Goal: Task Accomplishment & Management: Manage account settings

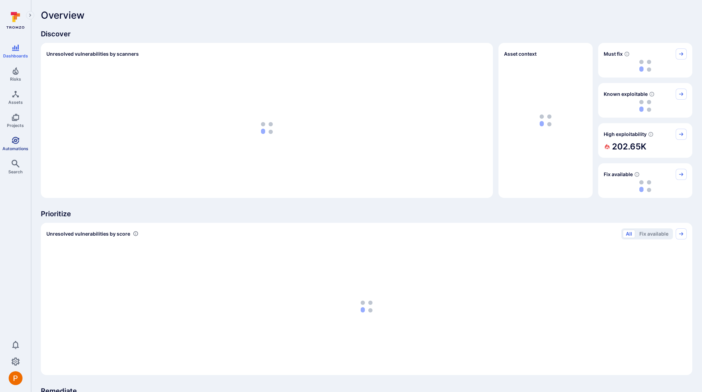
click at [17, 144] on icon "Automations" at bounding box center [15, 140] width 8 height 8
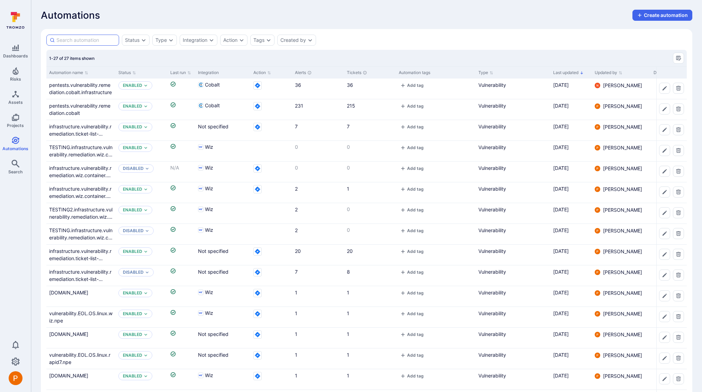
click at [81, 41] on input at bounding box center [86, 40] width 60 height 7
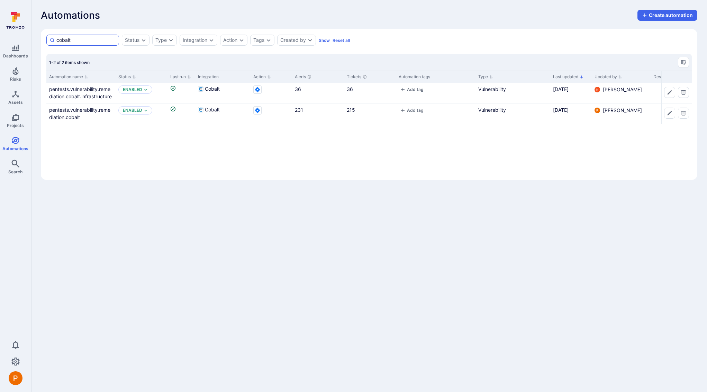
drag, startPoint x: 73, startPoint y: 42, endPoint x: 54, endPoint y: 40, distance: 18.5
click at [54, 40] on div "cobalt" at bounding box center [82, 40] width 73 height 11
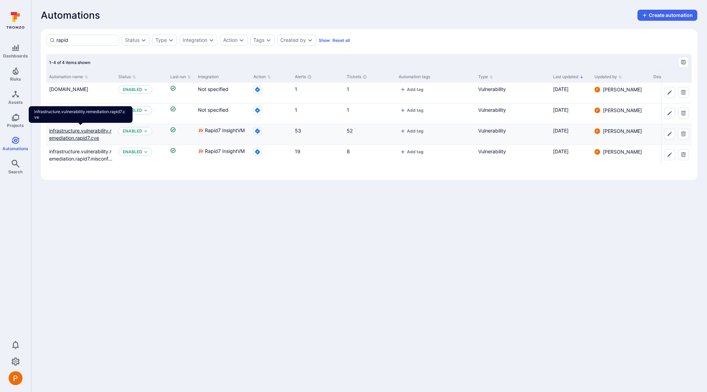
type input "rapid"
click at [97, 138] on link "infrastructure.vulnerability.remediation.rapid7.cve" at bounding box center [80, 134] width 62 height 13
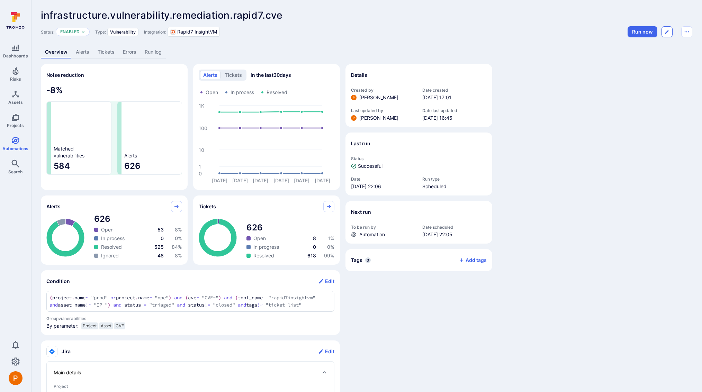
click at [665, 36] on button "Edit automation" at bounding box center [666, 31] width 11 height 11
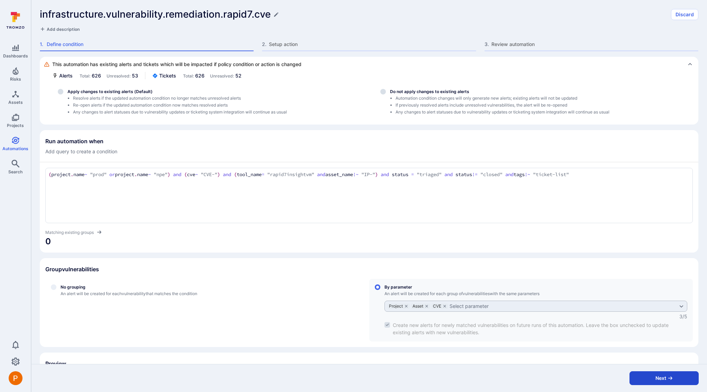
click at [672, 378] on icon "button" at bounding box center [670, 378] width 6 height 6
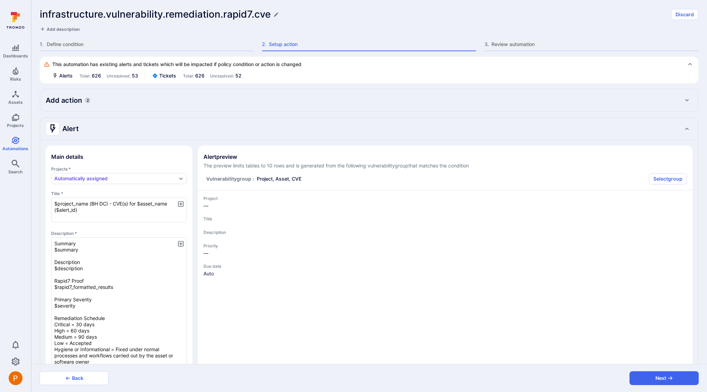
type textarea "x"
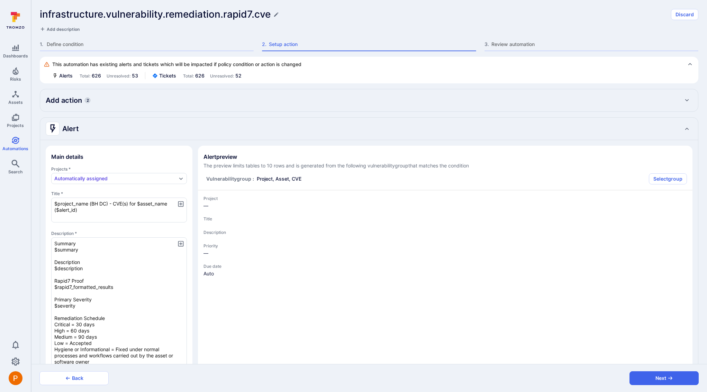
type textarea "x"
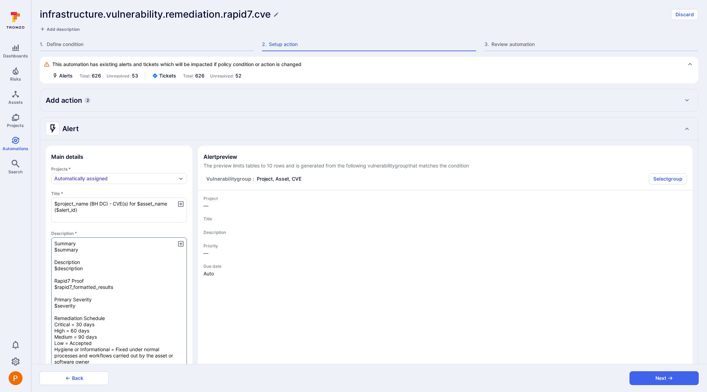
type textarea "x"
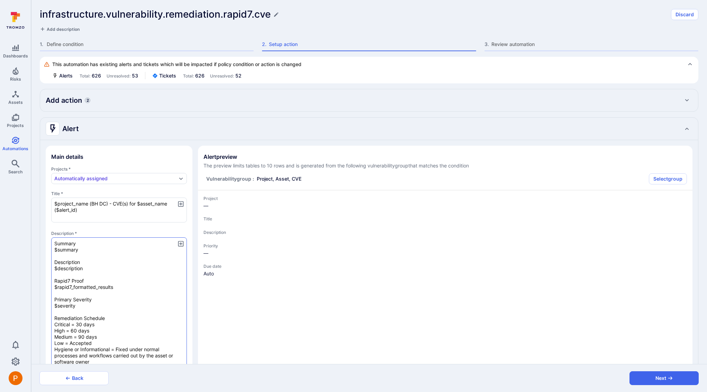
type textarea "x"
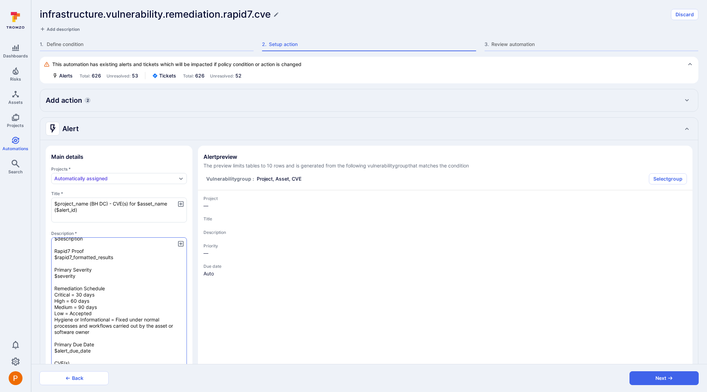
scroll to position [35, 0]
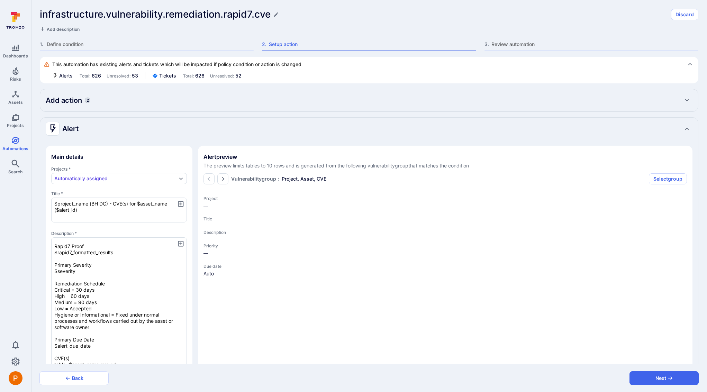
drag, startPoint x: 92, startPoint y: 346, endPoint x: 50, endPoint y: 266, distance: 90.7
click at [50, 266] on section "Main details Projects * Automatically assigned Title * $project_name (BH DC) - …" at bounding box center [119, 322] width 147 height 353
type textarea "x"
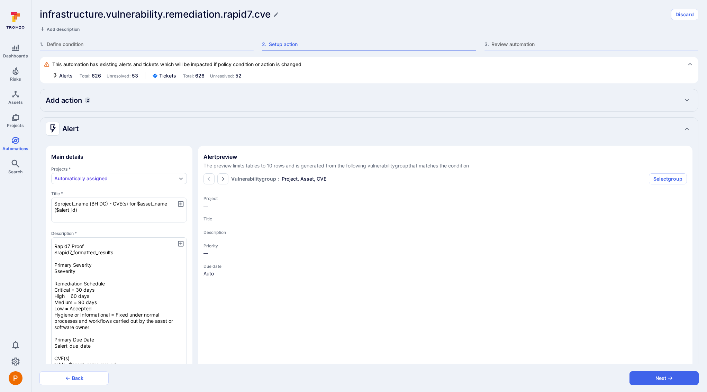
type textarea "x"
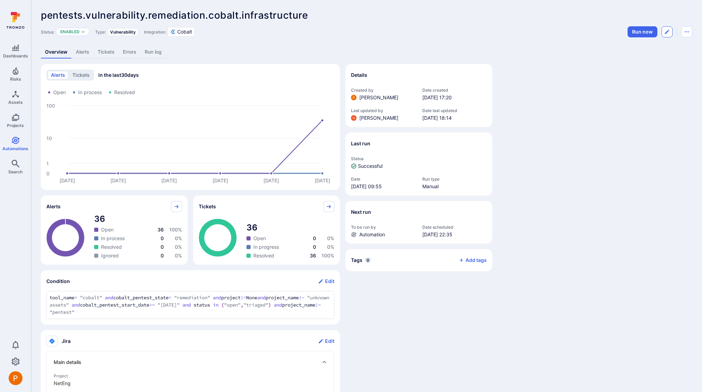
click at [670, 32] on button "Edit automation" at bounding box center [666, 31] width 11 height 11
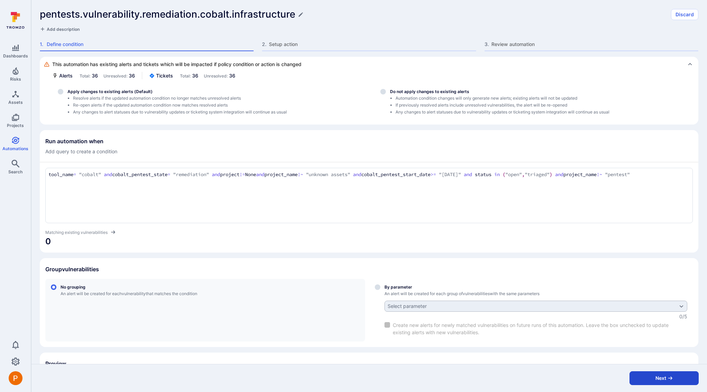
click at [646, 380] on button "Next" at bounding box center [663, 378] width 69 height 14
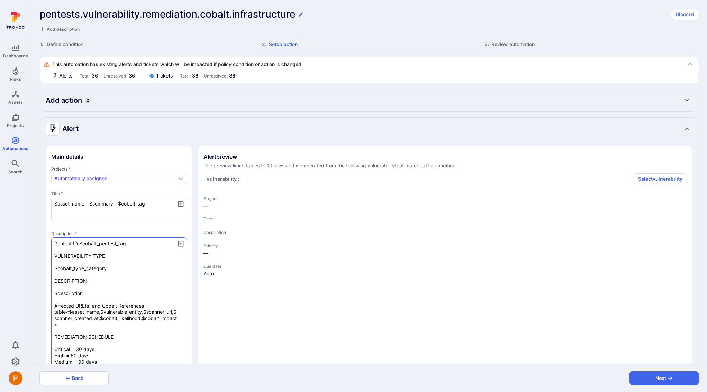
type textarea "x"
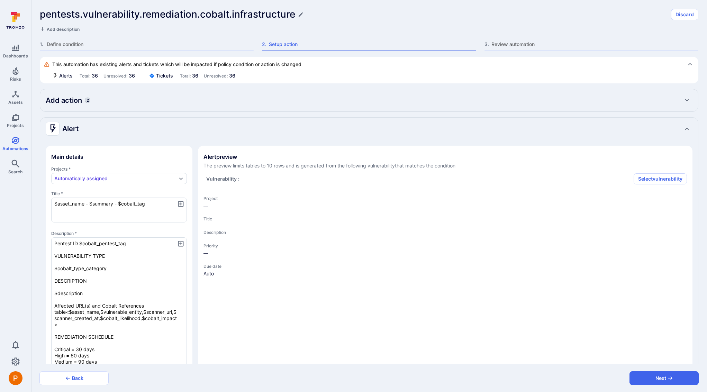
type textarea "x"
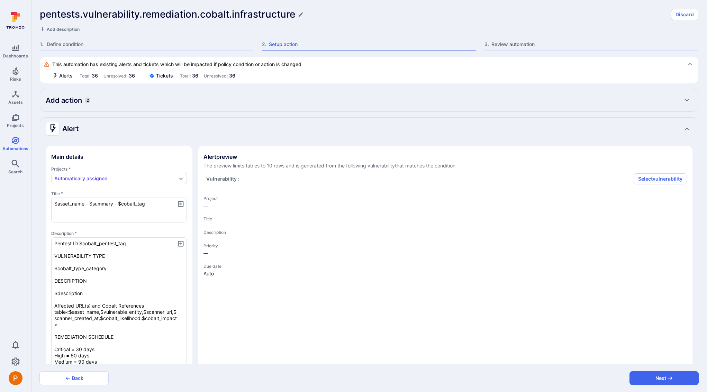
type textarea "x"
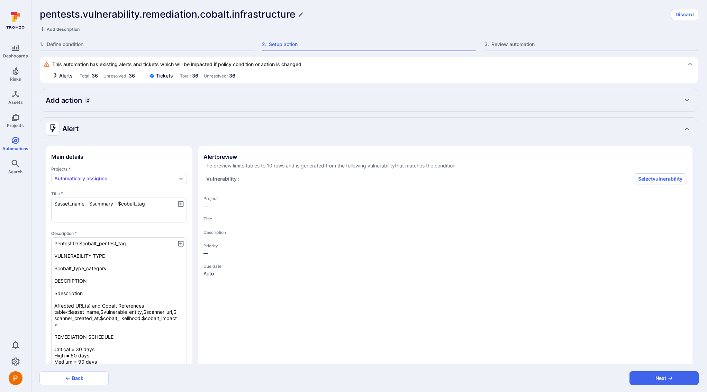
type textarea "x"
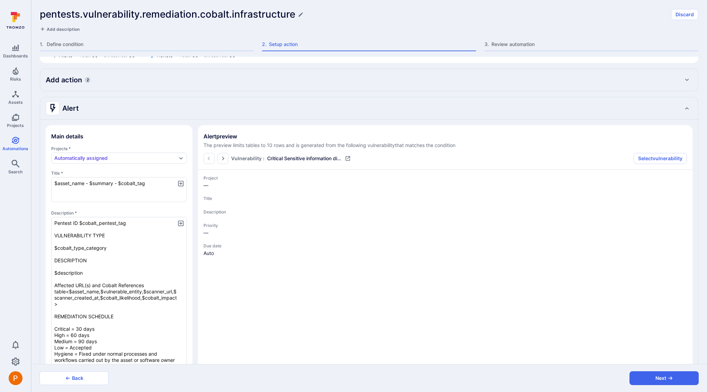
scroll to position [33, 0]
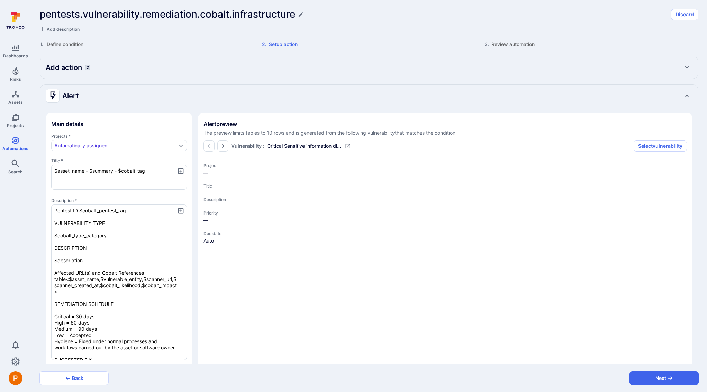
type textarea "x"
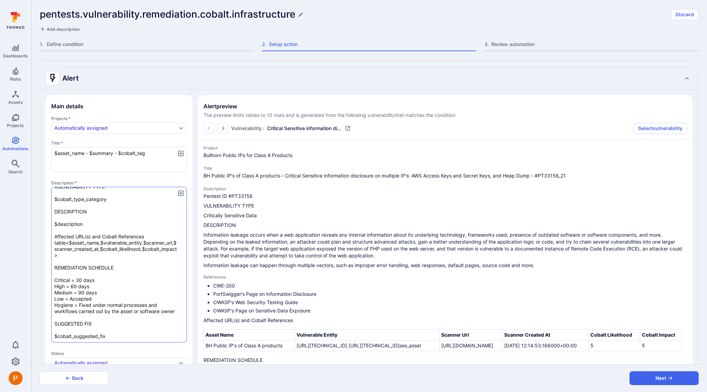
scroll to position [51, 0]
click at [71, 254] on textarea "Pentest ID $cobalt_pentest_tag VULNERABILITY TYPE $cobalt_type_category DESCRIP…" at bounding box center [119, 264] width 136 height 156
type textarea "x"
type textarea "Pentest ID $cobalt_pentest_tag VULNERABILITY TYPE $cobalt_type_category DESCRIP…"
type textarea "x"
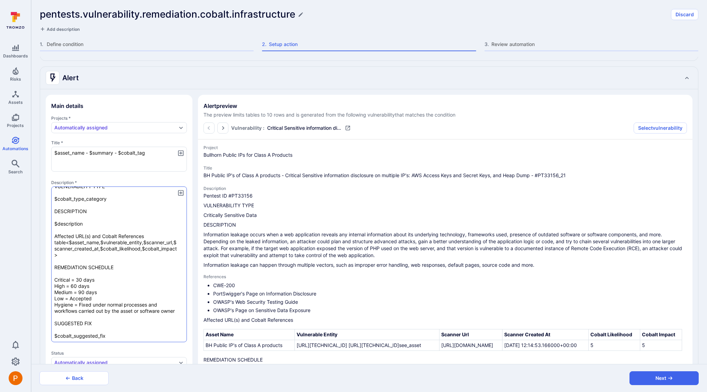
type textarea "x"
type textarea "Pentest ID $cobalt_pentest_tag VULNERABILITY TYPE $cobalt_type_category DESCRIP…"
type textarea "x"
type textarea "Pentest ID $cobalt_pentest_tag VULNERABILITY TYPE $cobalt_type_category DESCRIP…"
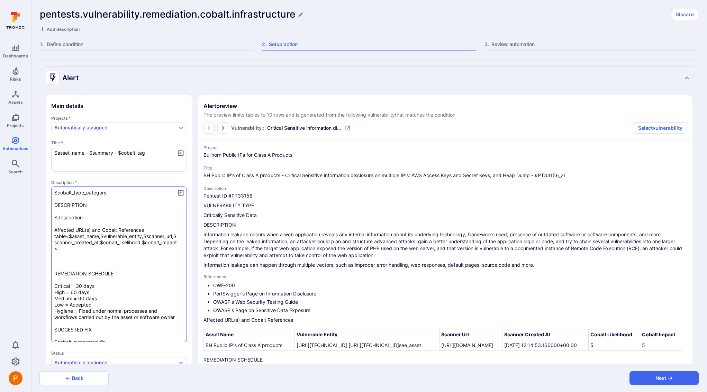
type textarea "x"
type textarea "Pentest ID $cobalt_pentest_tag VULNERABILITY TYPE $cobalt_type_category DESCRIP…"
type textarea "x"
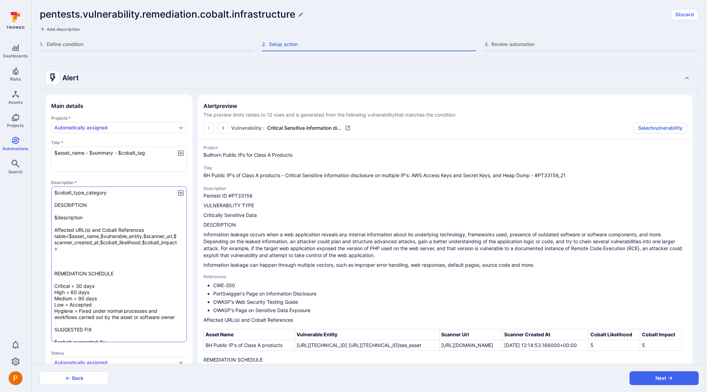
type textarea "x"
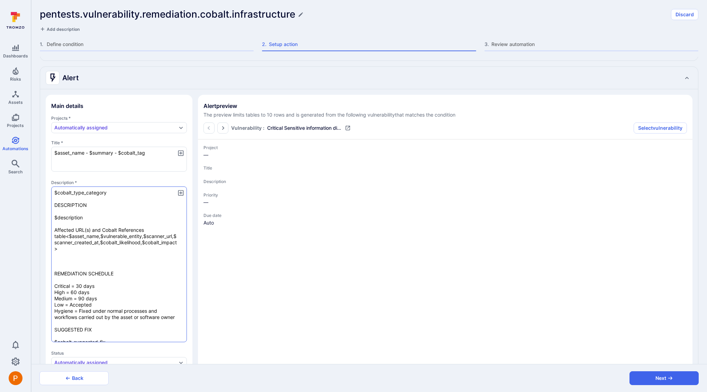
paste textarea "Primary Severity $severity Remediation Schedule Critical = 30 days High = 60 da…"
type textarea "Pentest ID $cobalt_pentest_tag VULNERABILITY TYPE $cobalt_type_category DESCRIP…"
type textarea "x"
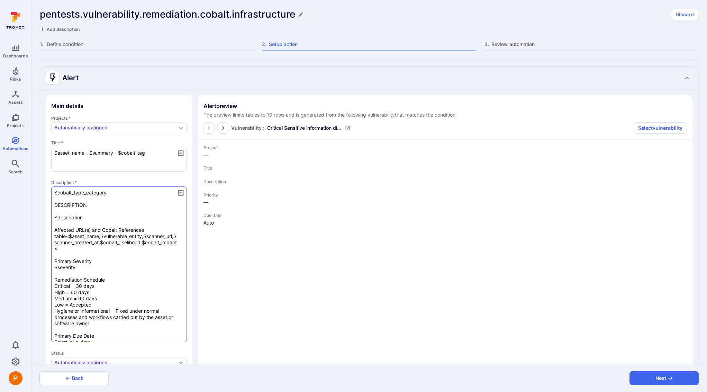
type textarea "Pentest ID $cobalt_pentest_tag VULNERABILITY TYPE $cobalt_type_category DESCRIP…"
type textarea "x"
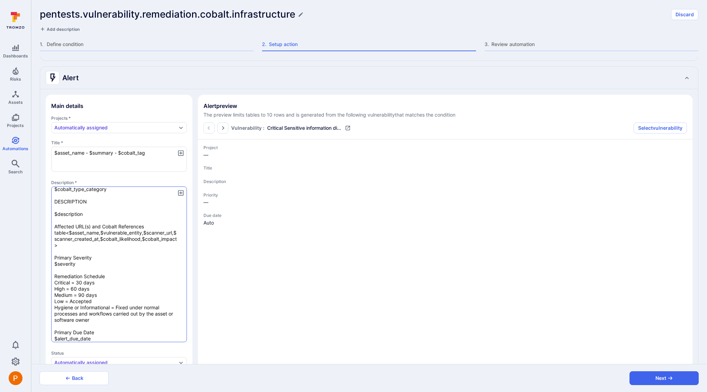
type textarea "x"
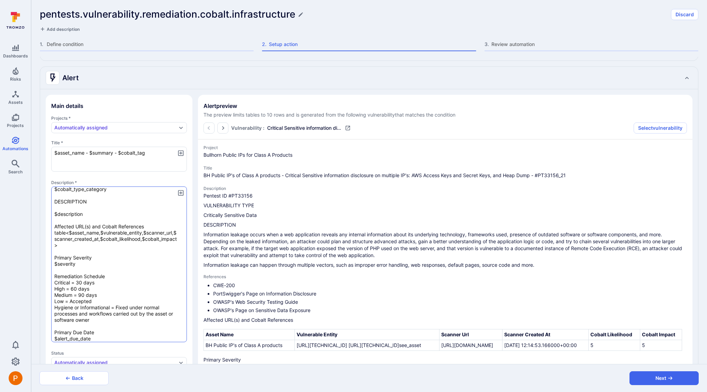
drag, startPoint x: 99, startPoint y: 320, endPoint x: 53, endPoint y: 275, distance: 64.3
click at [53, 275] on textarea "Pentest ID $cobalt_pentest_tag VULNERABILITY TYPE $cobalt_type_category DESCRIP…" at bounding box center [119, 264] width 136 height 156
type textarea "Pentest ID $cobalt_pentest_tag VULNERABILITY TYPE $cobalt_type_category DESCRIP…"
type textarea "x"
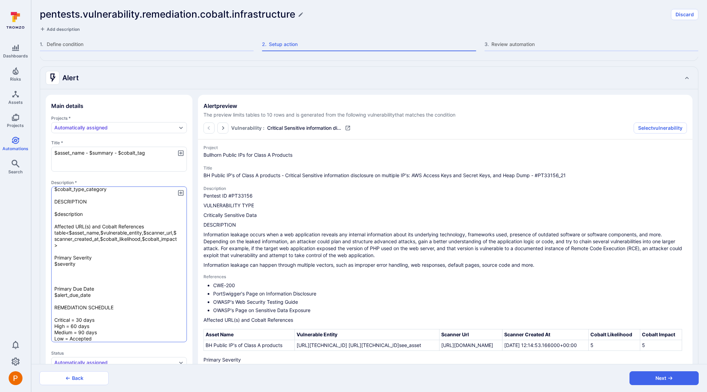
type textarea "x"
type textarea "Pentest ID $cobalt_pentest_tag VULNERABILITY TYPE $cobalt_type_category DESCRIP…"
type textarea "x"
type textarea "Pentest ID $cobalt_pentest_tag VULNERABILITY TYPE $cobalt_type_category DESCRIP…"
type textarea "x"
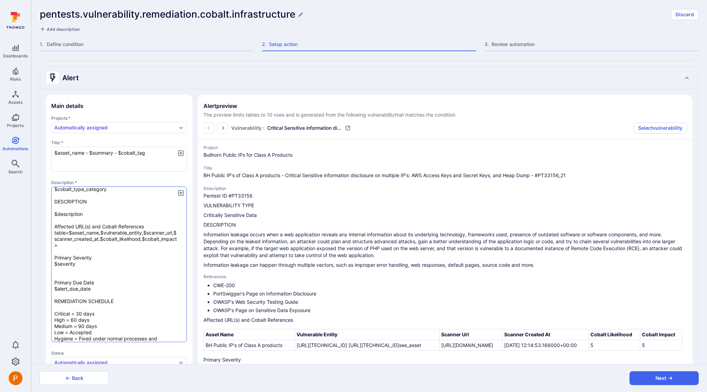
type textarea "x"
type textarea "Pentest ID $cobalt_pentest_tag VULNERABILITY TYPE $cobalt_type_category DESCRIP…"
type textarea "x"
type textarea "Pentest ID $cobalt_pentest_tag VULNERABILITY TYPE $cobalt_type_category DESCRIP…"
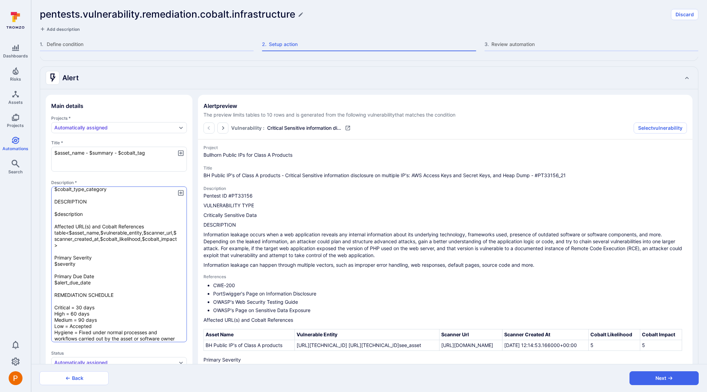
type textarea "x"
type textarea "Pentest ID $cobalt_pentest_tag VULNERABILITY TYPE $cobalt_type_category DESCRIP…"
type textarea "x"
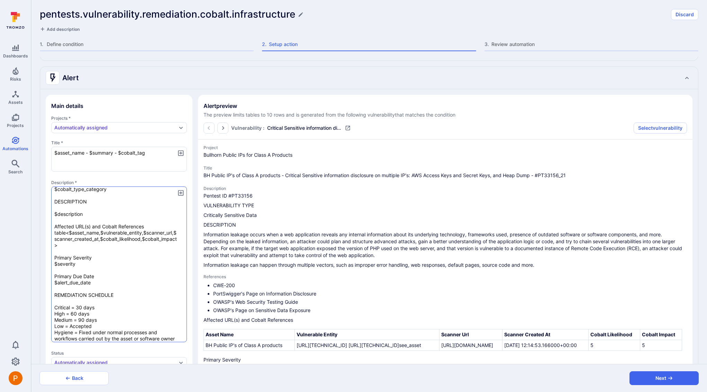
type textarea "x"
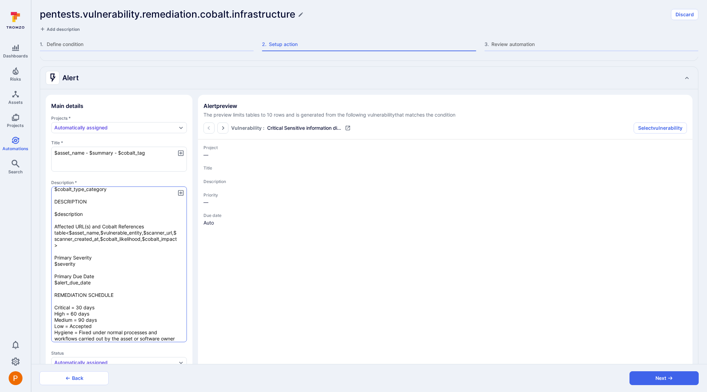
type textarea "x"
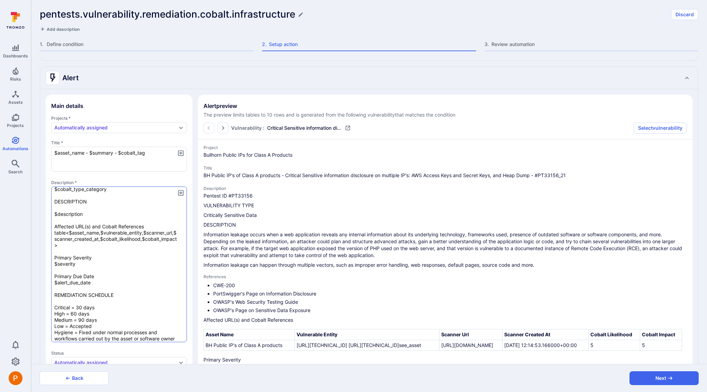
drag, startPoint x: 93, startPoint y: 284, endPoint x: 54, endPoint y: 258, distance: 46.7
click at [54, 258] on textarea "Pentest ID $cobalt_pentest_tag VULNERABILITY TYPE $cobalt_type_category DESCRIP…" at bounding box center [119, 264] width 136 height 156
type textarea "x"
type textarea "Pentest ID $cobalt_pentest_tag VULNERABILITY TYPE $cobalt_type_category DESCRIP…"
type textarea "x"
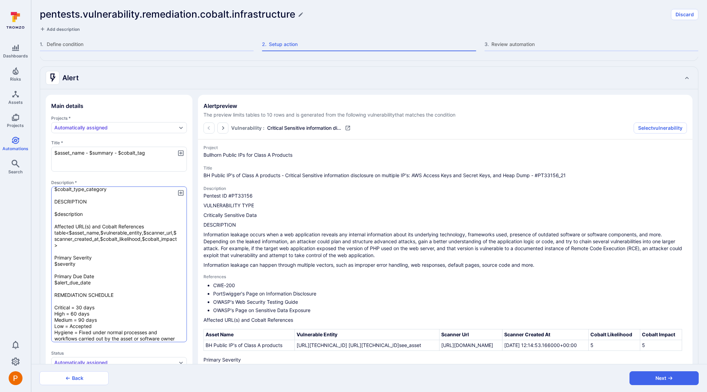
type textarea "x"
type textarea "Pentest ID $cobalt_pentest_tag VULNERABILITY TYPE $cobalt_type_category DESCRIP…"
type textarea "x"
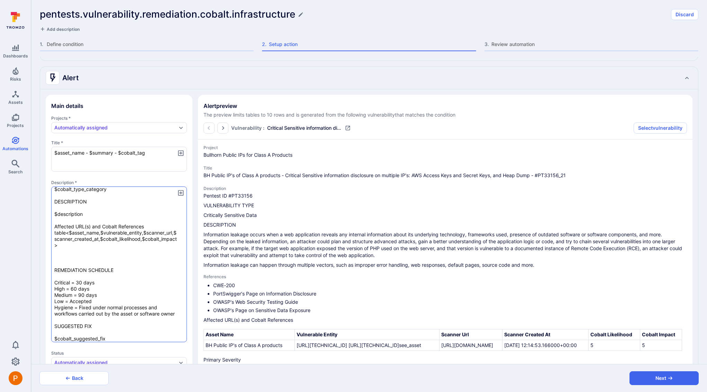
type textarea "x"
type textarea "Pentest ID $cobalt_pentest_tag VULNERABILITY TYPE $cobalt_type_category DESCRIP…"
type textarea "x"
type textarea "Pentest ID $cobalt_pentest_tag VULNERABILITY TYPE $cobalt_type_category DESCRIP…"
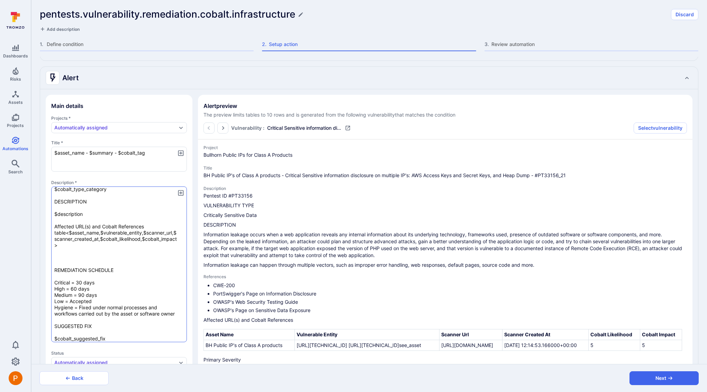
type textarea "x"
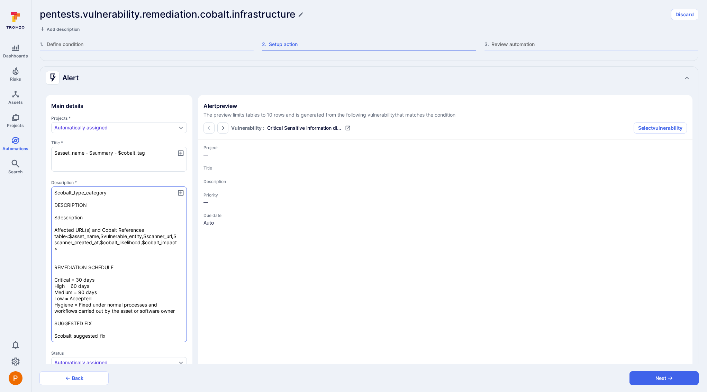
type textarea "Pentest ID $cobalt_pentest_tag VULNERABILITY TYPE $cobalt_type_category DESCRIP…"
type textarea "x"
type textarea "Pentest ID $cobalt_pentest_tag VULNERABILITY TYPE $cobalt_type_category DESCRIP…"
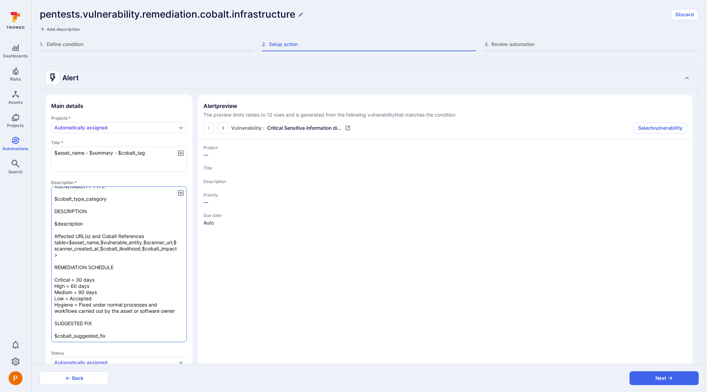
type textarea "x"
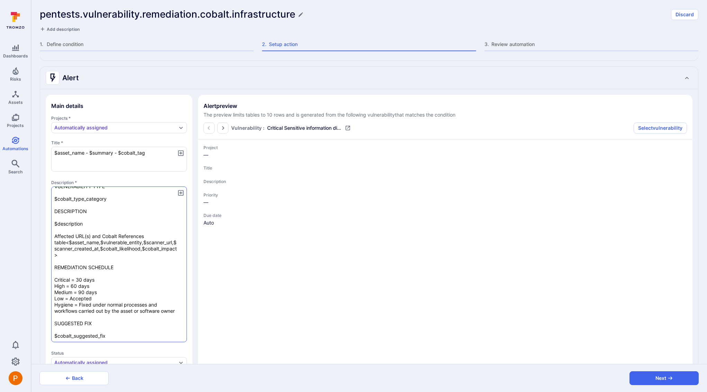
type textarea "x"
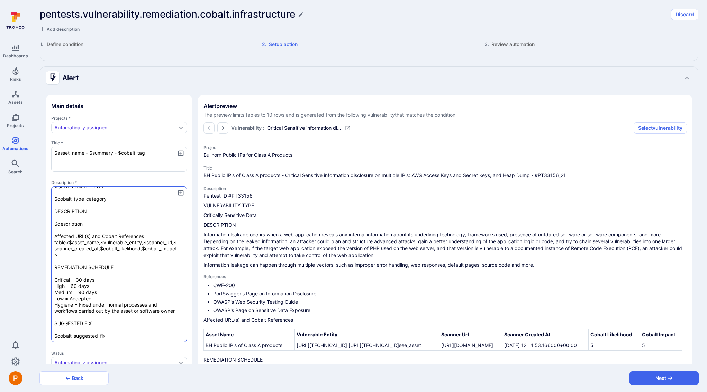
type textarea "x"
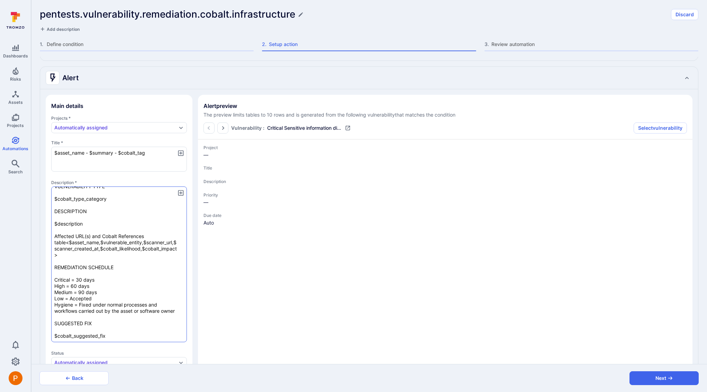
type textarea "x"
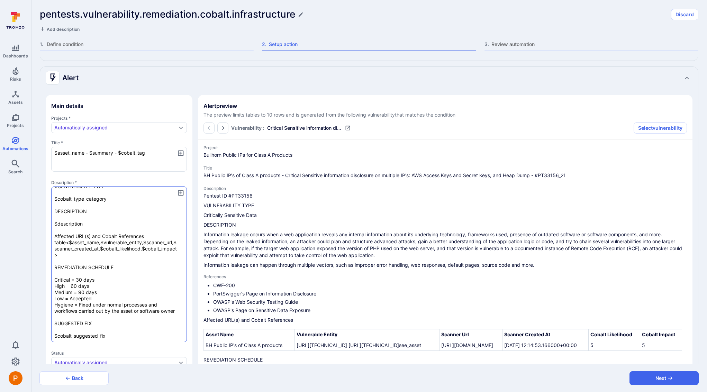
click at [79, 266] on textarea "Pentest ID $cobalt_pentest_tag VULNERABILITY TYPE $cobalt_type_category DESCRIP…" at bounding box center [119, 264] width 136 height 156
type textarea "x"
type textarea "Pentest ID $cobalt_pentest_tag VULNERABILITY TYPE $cobalt_type_category DESCRIP…"
type textarea "x"
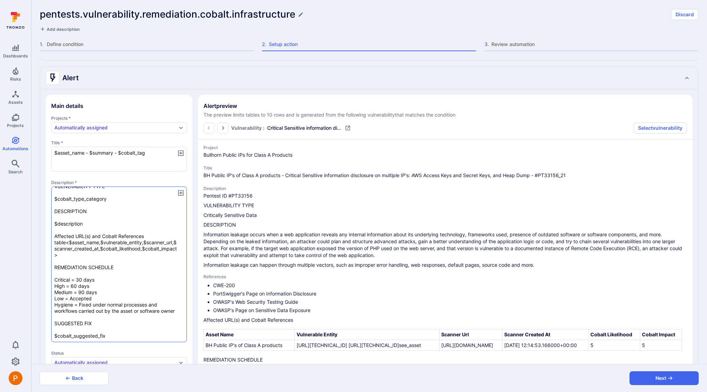
type textarea "Pentest ID $cobalt_pentest_tag VULNERABILITY TYPE $cobalt_type_category DESCRIP…"
type textarea "x"
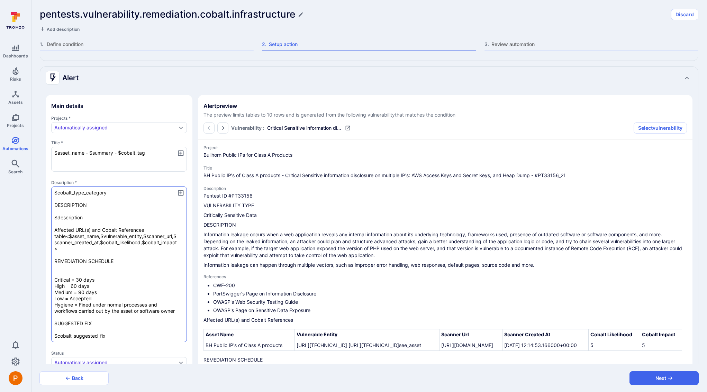
scroll to position [28, 0]
paste textarea "Primary Severity $severity Primary Due Date $alert_due_date"
type textarea "Pentest ID $cobalt_pentest_tag VULNERABILITY TYPE $cobalt_type_category DESCRIP…"
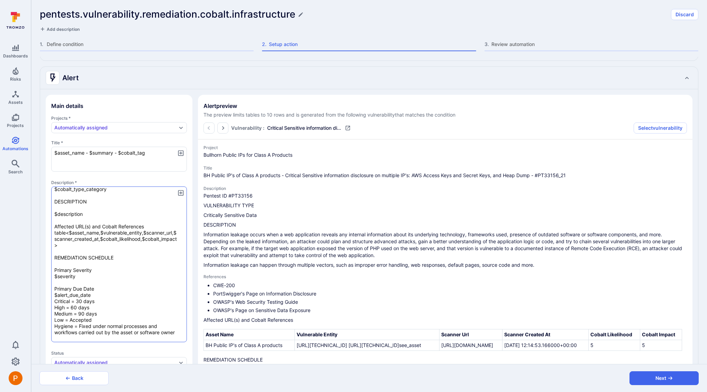
type textarea "x"
type textarea "Pentest ID $cobalt_pentest_tag VULNERABILITY TYPE $cobalt_type_category DESCRIP…"
type textarea "x"
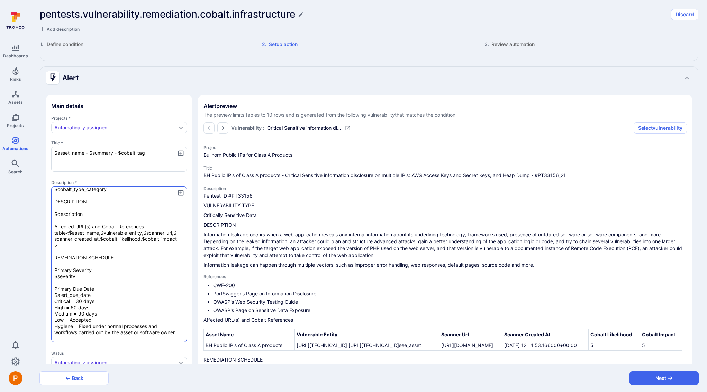
type textarea "x"
type textarea "Pentest ID $cobalt_pentest_tag VULNERABILITY TYPE $cobalt_type_category DESCRIP…"
type textarea "x"
type textarea "Pentest ID $cobalt_pentest_tag VULNERABILITY TYPE $cobalt_type_category DESCRIP…"
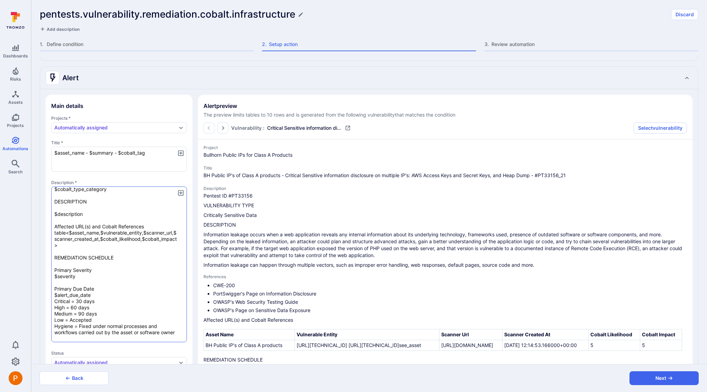
type textarea "x"
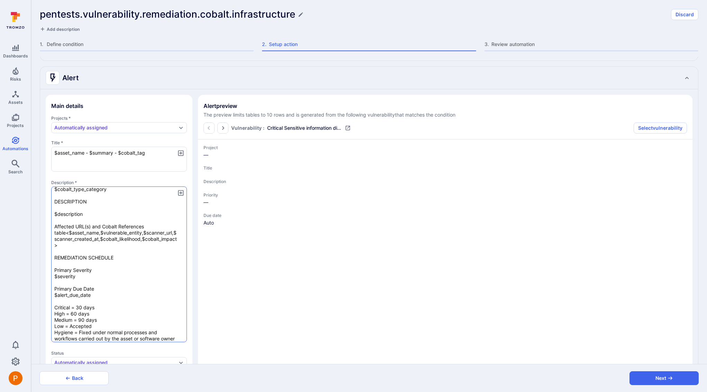
type textarea "x"
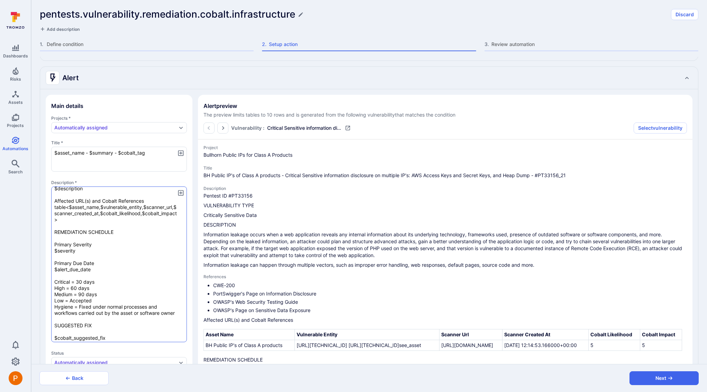
scroll to position [54, 0]
drag, startPoint x: 92, startPoint y: 270, endPoint x: 47, endPoint y: 261, distance: 46.3
click at [47, 261] on section "Main details Projects * Automatically assigned Title * $asset_name - $summary -…" at bounding box center [119, 271] width 147 height 353
type textarea "Pentest ID $cobalt_pentest_tag VULNERABILITY TYPE $cobalt_type_category DESCRIP…"
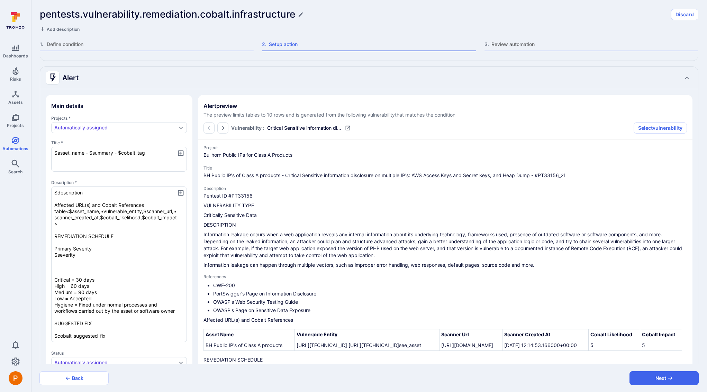
type textarea "x"
type textarea "Pentest ID $cobalt_pentest_tag VULNERABILITY TYPE $cobalt_type_category DESCRIP…"
type textarea "x"
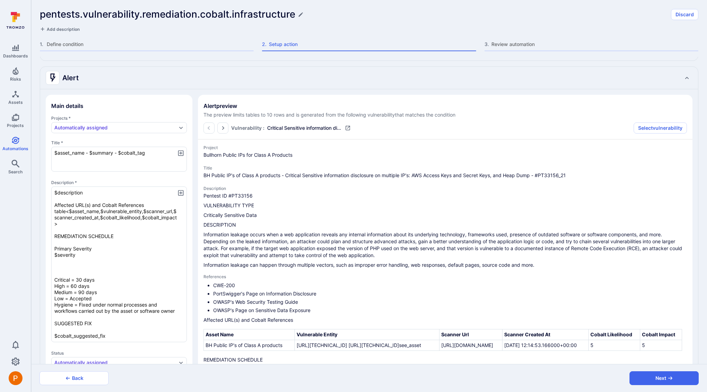
type textarea "Pentest ID $cobalt_pentest_tag VULNERABILITY TYPE $cobalt_type_category DESCRIP…"
type textarea "x"
type textarea "Pentest ID $cobalt_pentest_tag VULNERABILITY TYPE $cobalt_type_category DESCRIP…"
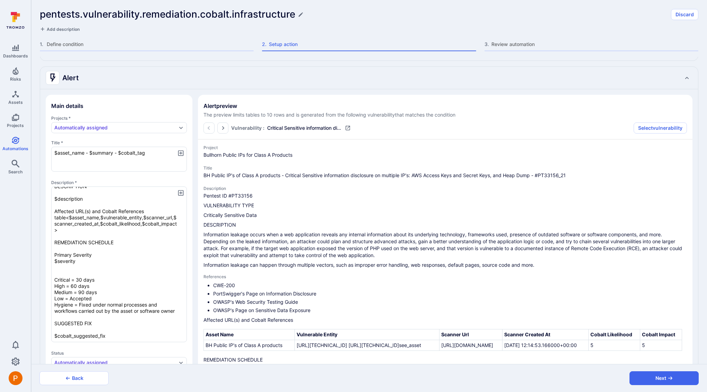
type textarea "x"
type textarea "Pentest ID $cobalt_pentest_tag VULNERABILITY TYPE $cobalt_type_category DESCRIP…"
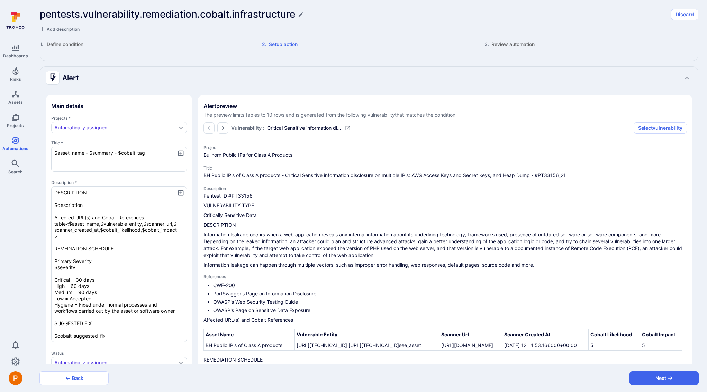
type textarea "x"
type textarea "Pentest ID $cobalt_pentest_tag VULNERABILITY TYPE $cobalt_type_category DESCRIP…"
type textarea "x"
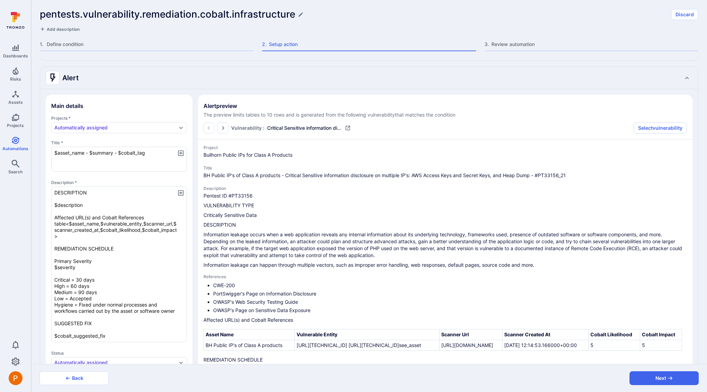
scroll to position [44, 0]
type textarea "x"
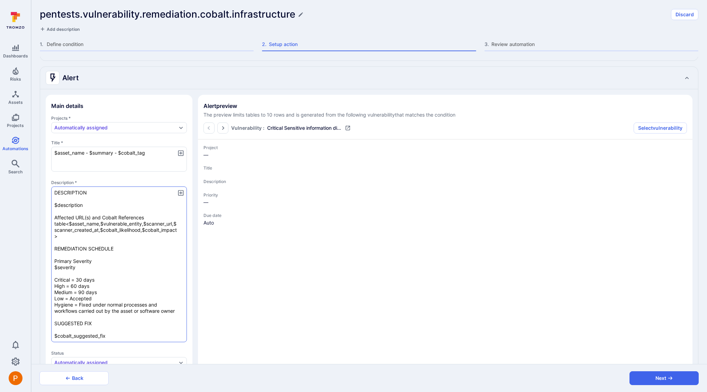
click at [83, 313] on textarea "Pentest ID $cobalt_pentest_tag VULNERABILITY TYPE $cobalt_type_category DESCRIP…" at bounding box center [119, 264] width 136 height 156
type textarea "x"
type textarea "Pentest ID $cobalt_pentest_tag VULNERABILITY TYPE $cobalt_type_category DESCRIP…"
type textarea "x"
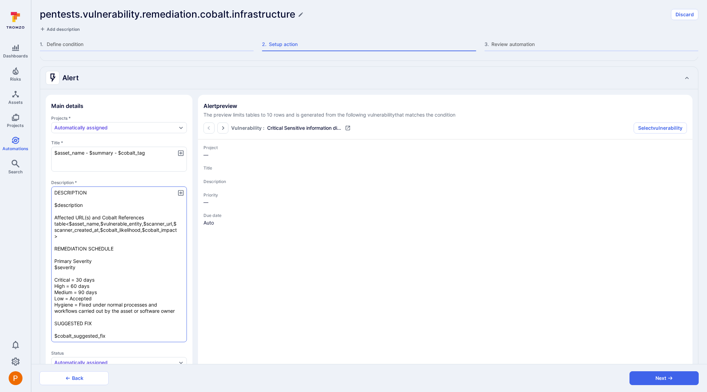
type textarea "Pentest ID $cobalt_pentest_tag VULNERABILITY TYPE $cobalt_type_category DESCRIP…"
type textarea "x"
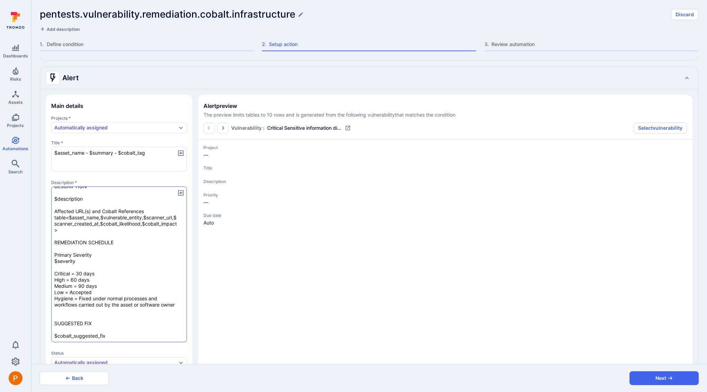
type textarea "Pentest ID $cobalt_pentest_tag VULNERABILITY TYPE $cobalt_type_category DESCRIP…"
type textarea "x"
type textarea "Pentest ID $cobalt_pentest_tag VULNERABILITY TYPE $cobalt_type_category DESCRIP…"
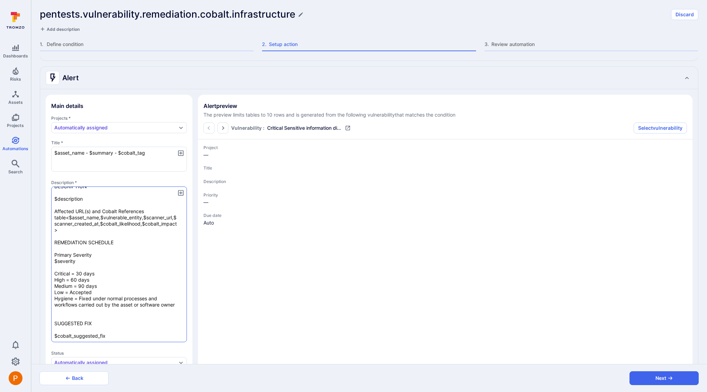
type textarea "x"
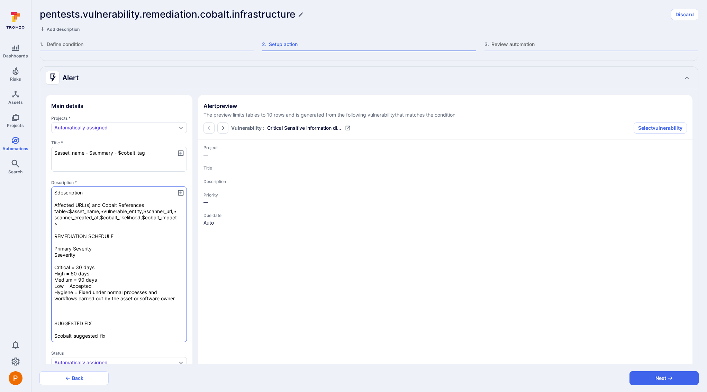
scroll to position [54, 0]
paste textarea "Primary Due Date $alert_due_date"
type textarea "Pentest ID $cobalt_pentest_tag VULNERABILITY TYPE $cobalt_type_category DESCRIP…"
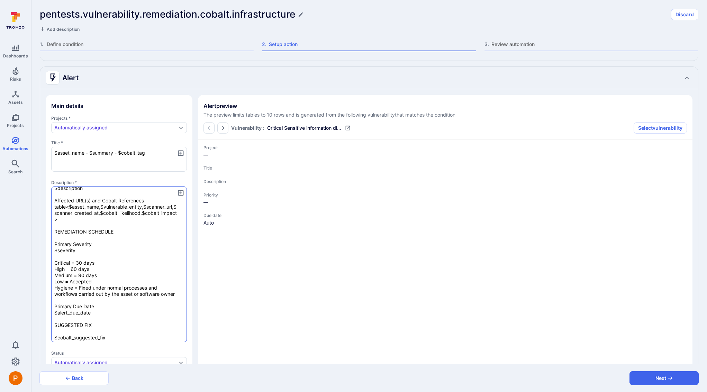
type textarea "x"
type textarea "Pentest ID $cobalt_pentest_tag VULNERABILITY TYPE $cobalt_type_category DESCRIP…"
type textarea "x"
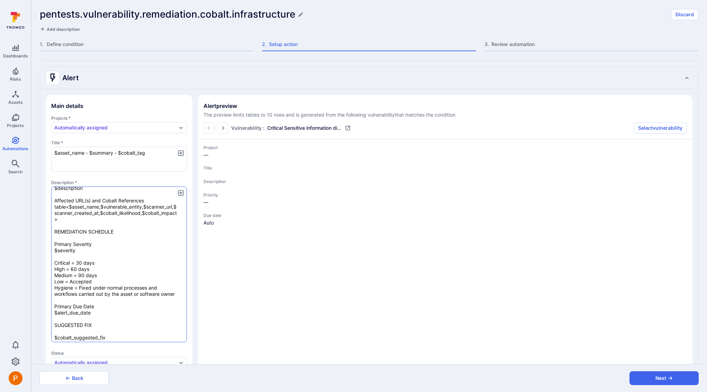
type textarea "x"
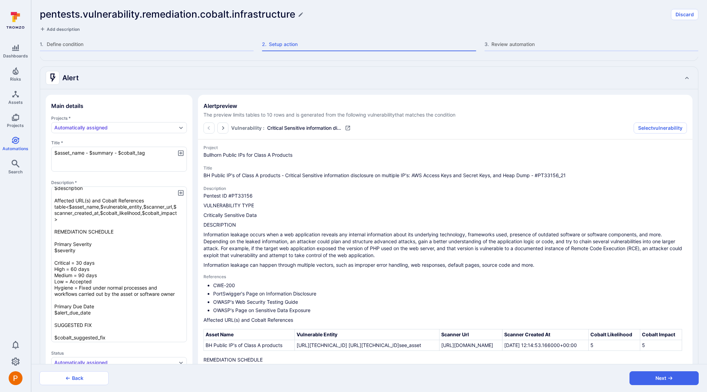
type textarea "x"
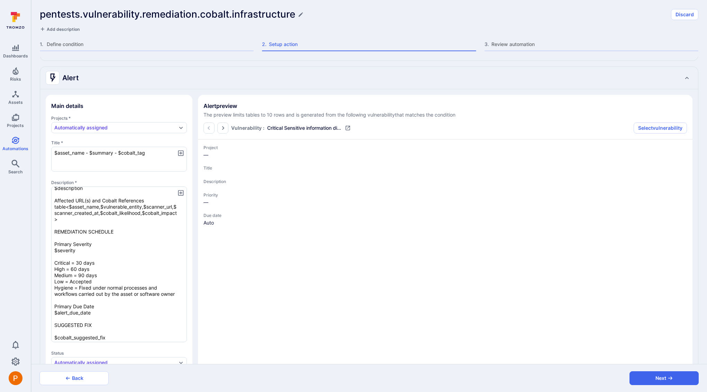
type textarea "Pentest ID $cobalt_pentest_tag VULNERABILITY TYPE $cobalt_type_category DESCRIP…"
type textarea "x"
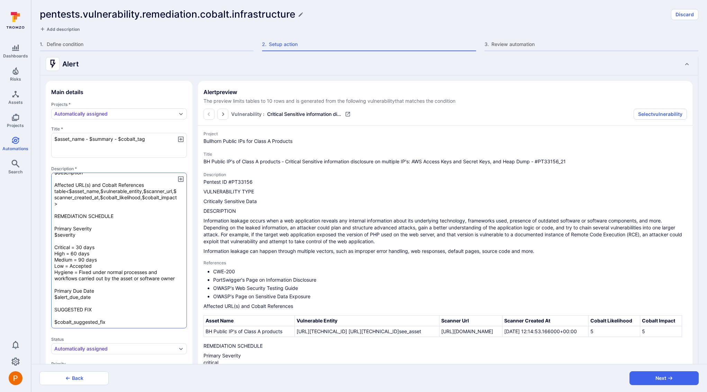
scroll to position [76, 0]
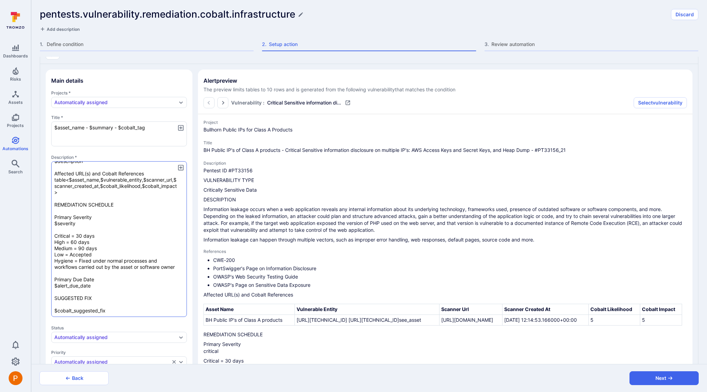
click at [91, 291] on textarea "Pentest ID $cobalt_pentest_tag VULNERABILITY TYPE $cobalt_type_category DESCRIP…" at bounding box center [119, 239] width 136 height 156
type textarea "x"
type textarea "Pentest ID $cobalt_pentest_tag VULNERABILITY TYPE $cobalt_type_category DESCRIP…"
type textarea "x"
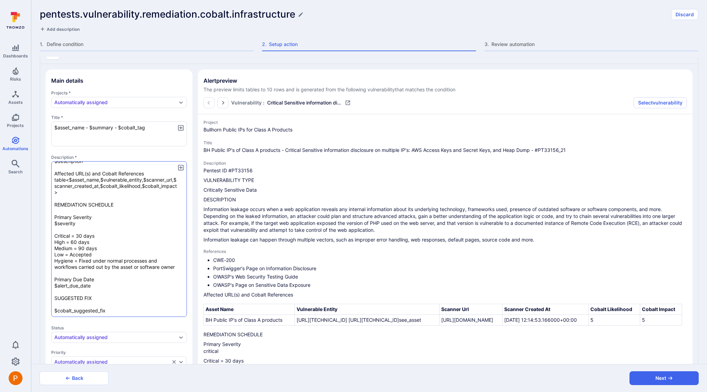
type textarea "Pentest ID $cobalt_pentest_tag VULNERABILITY TYPE $cobalt_type_category DESCRIP…"
type textarea "x"
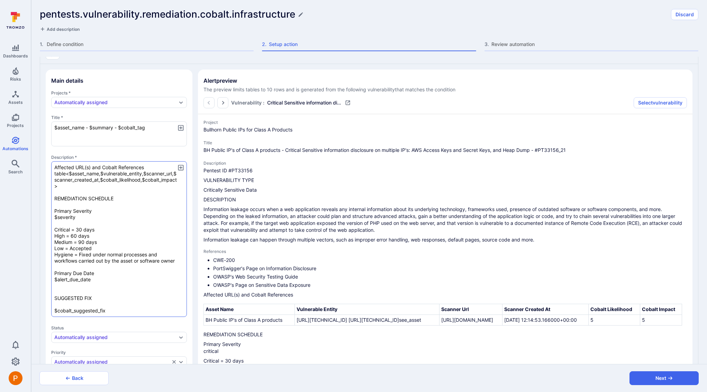
type textarea "x"
type textarea "Pentest ID $cobalt_pentest_tag VULNERABILITY TYPE $cobalt_type_category DESCRIP…"
type textarea "x"
type textarea "Pentest ID $cobalt_pentest_tag VULNERABILITY TYPE $cobalt_type_category DESCRIP…"
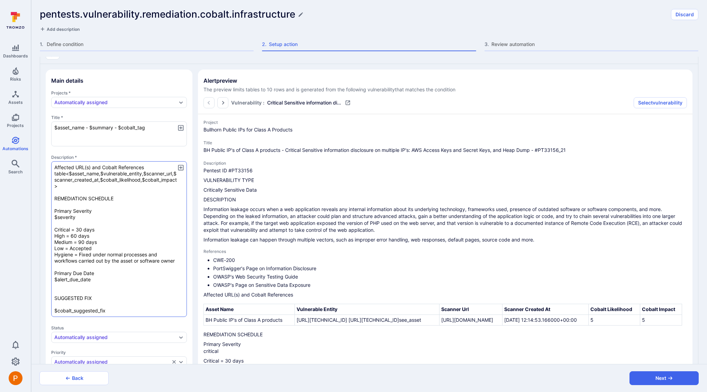
type textarea "x"
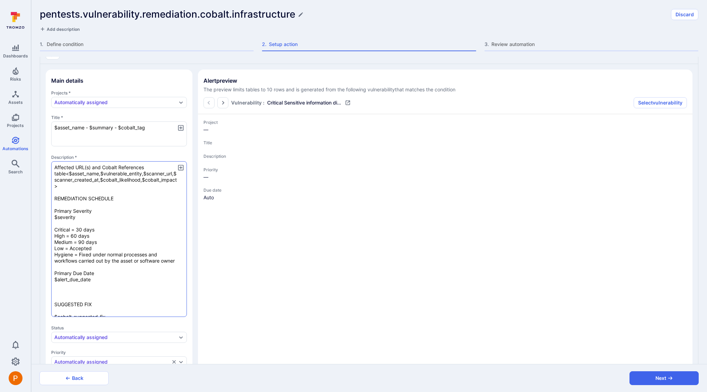
paste textarea "$steps_to_reproduce"
type textarea "Pentest ID $cobalt_pentest_tag VULNERABILITY TYPE $cobalt_type_category DESCRIP…"
type textarea "x"
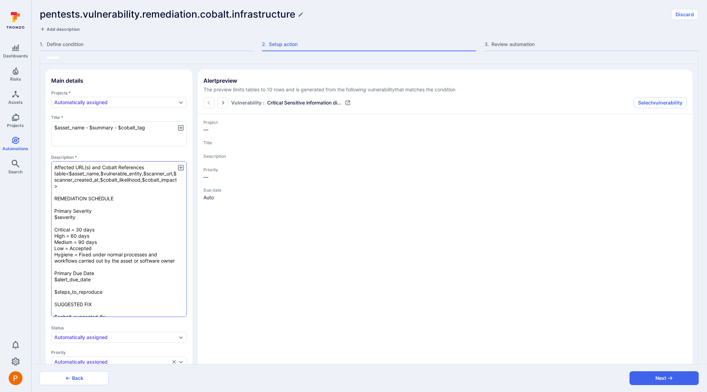
type textarea "Pentest ID $cobalt_pentest_tag VULNERABILITY TYPE $cobalt_type_category DESCRIP…"
type textarea "x"
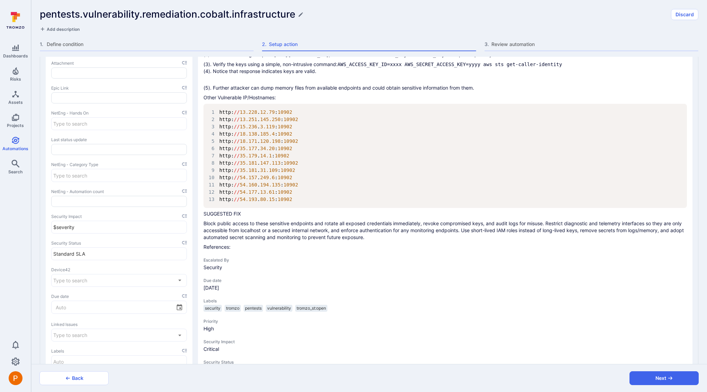
scroll to position [1127, 0]
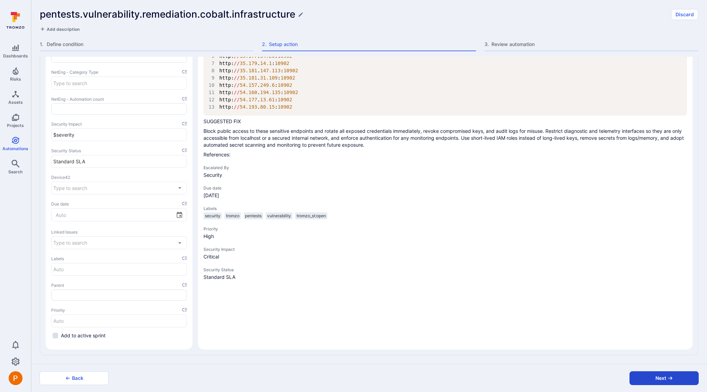
click at [680, 376] on button "Next" at bounding box center [663, 378] width 69 height 14
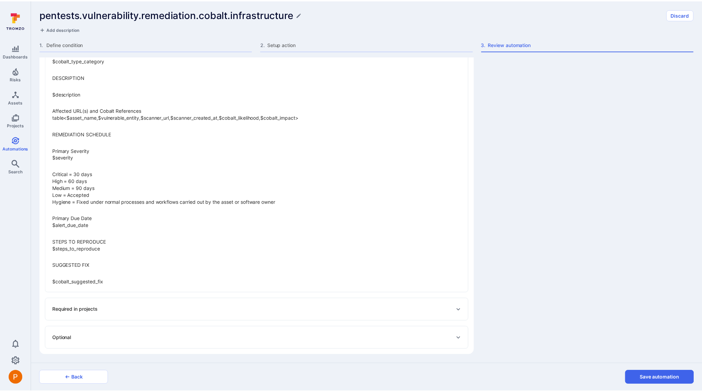
scroll to position [741, 0]
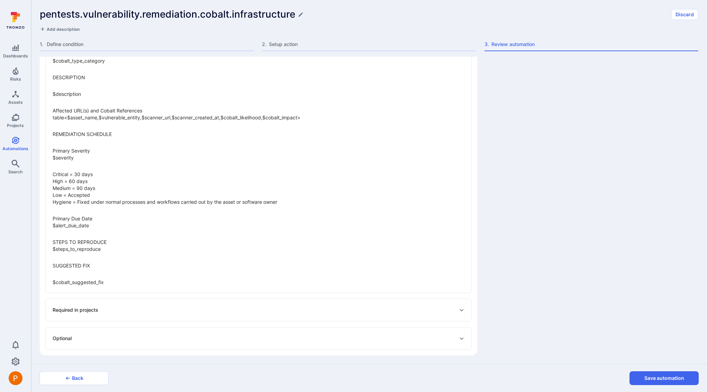
click at [680, 376] on button "Save automation" at bounding box center [663, 378] width 69 height 14
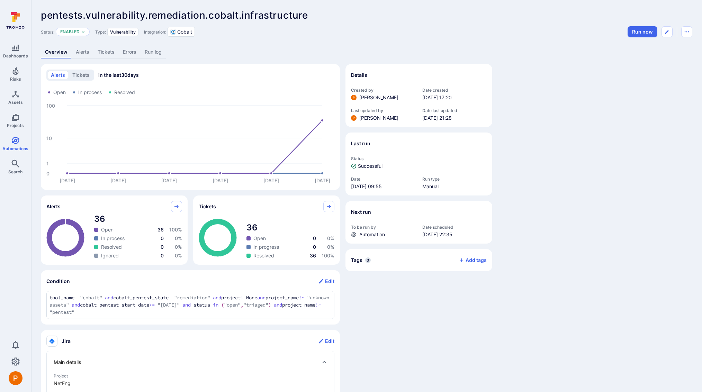
click at [110, 52] on link "Tickets" at bounding box center [105, 52] width 25 height 13
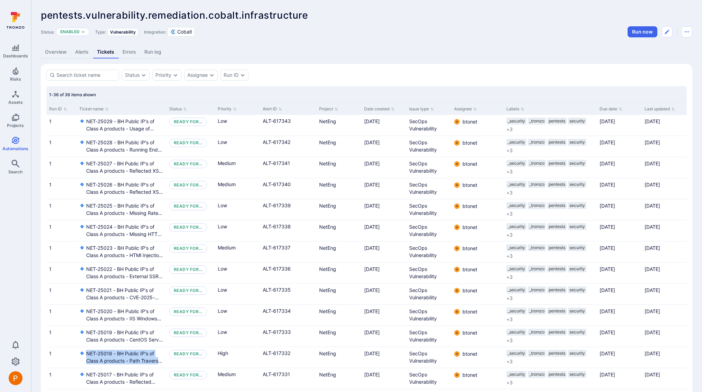
click at [83, 52] on link "Alerts" at bounding box center [82, 52] width 22 height 13
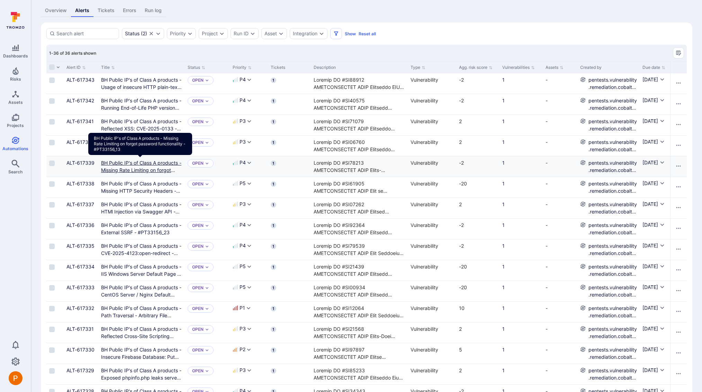
scroll to position [126, 0]
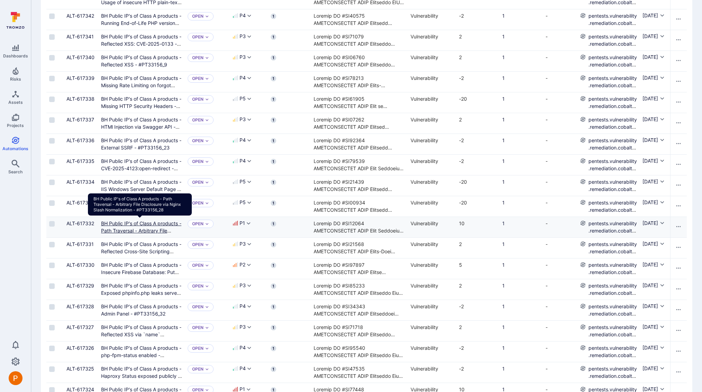
click at [160, 229] on link "BH Public IP's of Class A products - Path Traversal - Arbitrary File Disclosure…" at bounding box center [141, 234] width 80 height 28
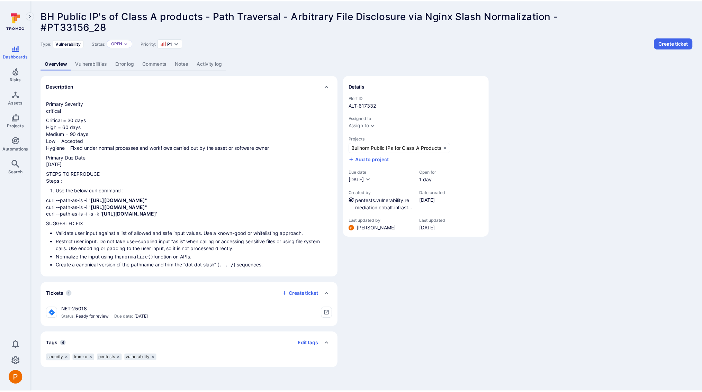
scroll to position [259, 0]
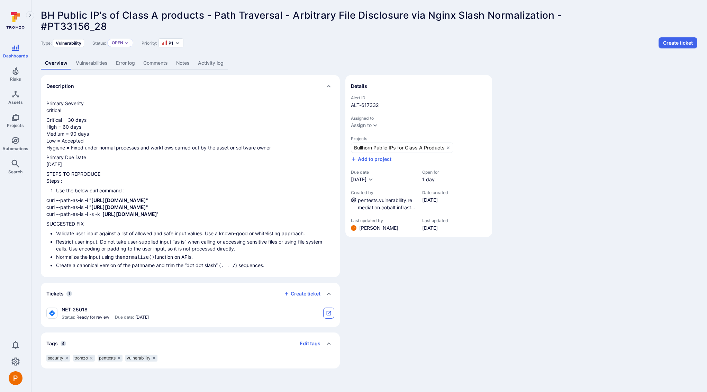
click at [330, 315] on icon "tickets card" at bounding box center [329, 313] width 6 height 6
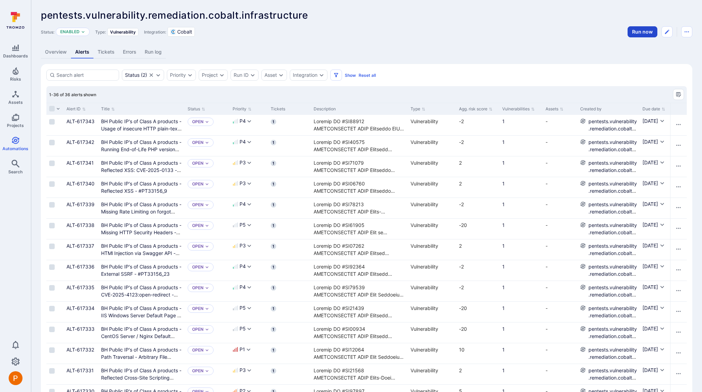
click at [646, 35] on button "Run now" at bounding box center [642, 31] width 30 height 11
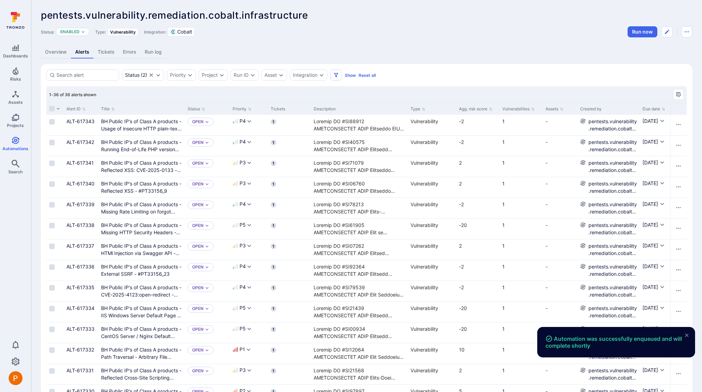
click at [154, 55] on link "Run log" at bounding box center [152, 52] width 25 height 13
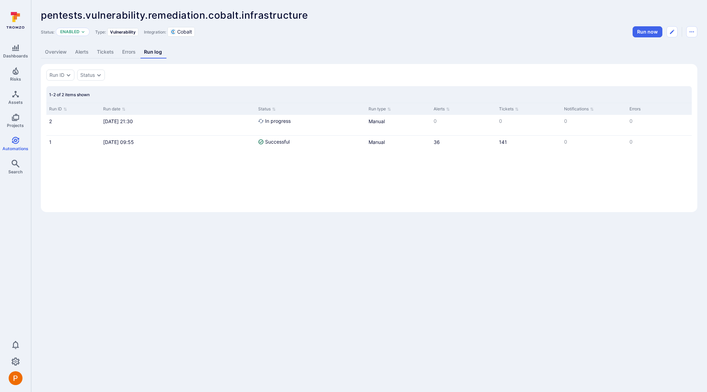
click at [130, 54] on link "Errors" at bounding box center [129, 52] width 22 height 13
click at [156, 53] on link "Run log" at bounding box center [153, 52] width 25 height 13
click at [103, 53] on link "Tickets" at bounding box center [105, 52] width 25 height 13
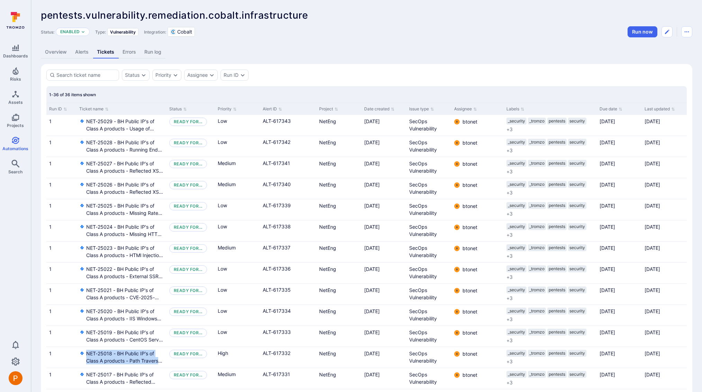
click at [56, 50] on link "Overview" at bounding box center [56, 52] width 30 height 13
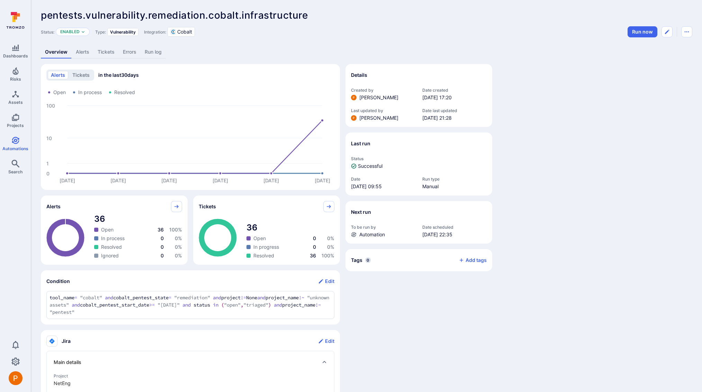
click at [148, 54] on link "Run log" at bounding box center [152, 52] width 25 height 13
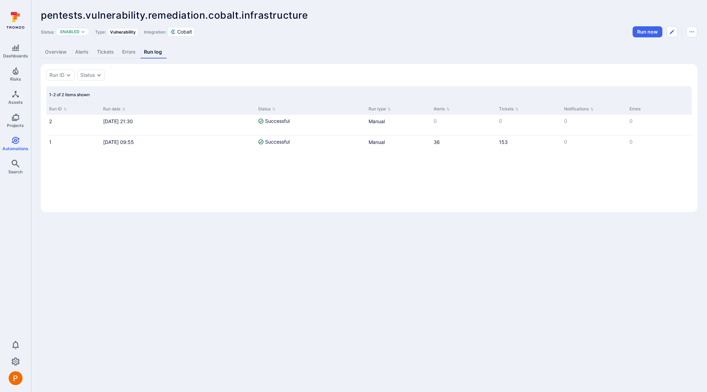
click at [86, 53] on link "Alerts" at bounding box center [82, 52] width 22 height 13
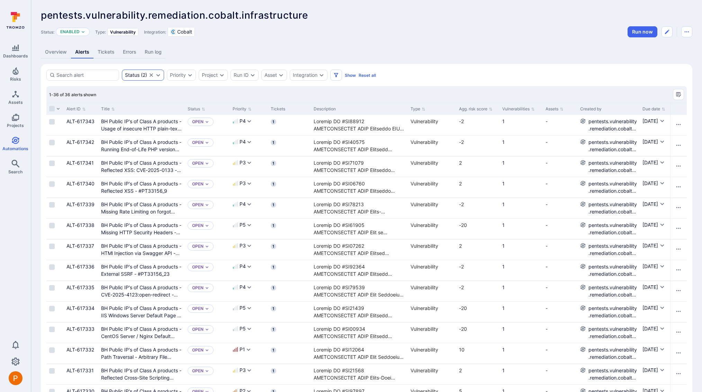
click at [159, 79] on div "Status ( 2 )" at bounding box center [143, 75] width 42 height 11
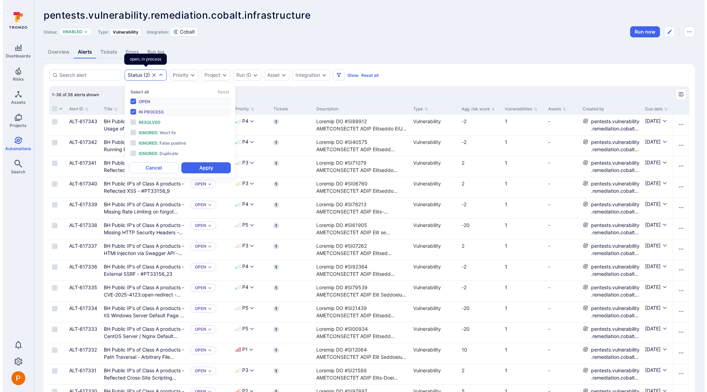
scroll to position [6, 0]
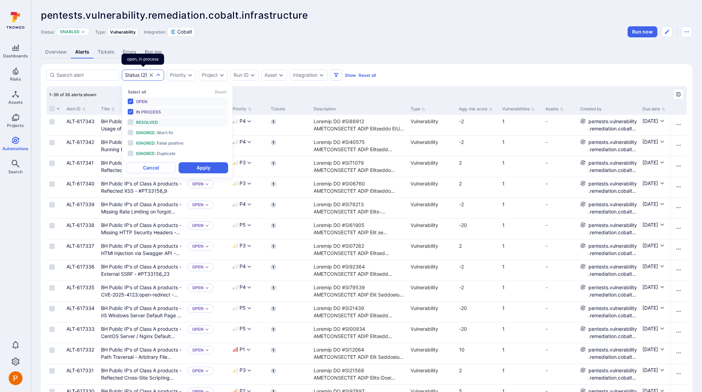
click at [133, 120] on li "Resolved" at bounding box center [177, 122] width 102 height 9
click at [131, 131] on li "Ignored : Won’t fix" at bounding box center [177, 132] width 102 height 9
click at [131, 141] on li "Ignored : False positive" at bounding box center [177, 143] width 102 height 9
click at [131, 149] on li "Ignored : Duplicate" at bounding box center [177, 153] width 102 height 9
click at [187, 169] on button "Apply" at bounding box center [203, 167] width 49 height 11
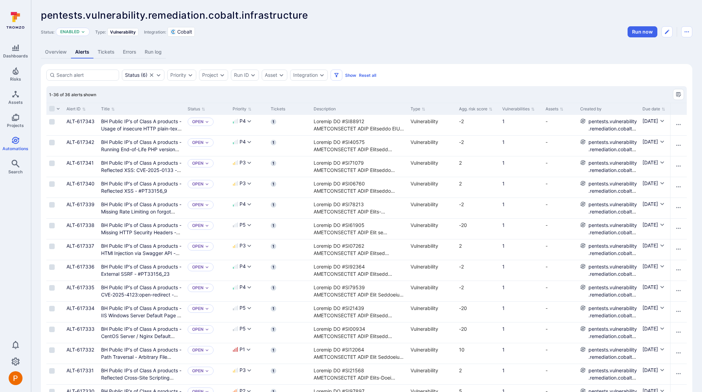
click at [63, 52] on link "Overview" at bounding box center [56, 52] width 30 height 13
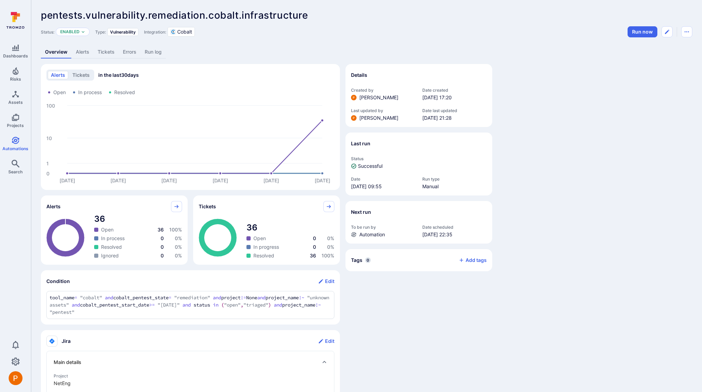
click at [155, 54] on link "Run log" at bounding box center [152, 52] width 25 height 13
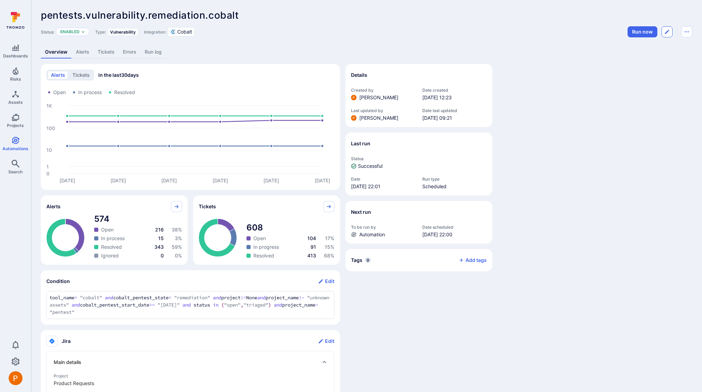
click at [666, 33] on icon "Edit automation" at bounding box center [667, 32] width 6 height 6
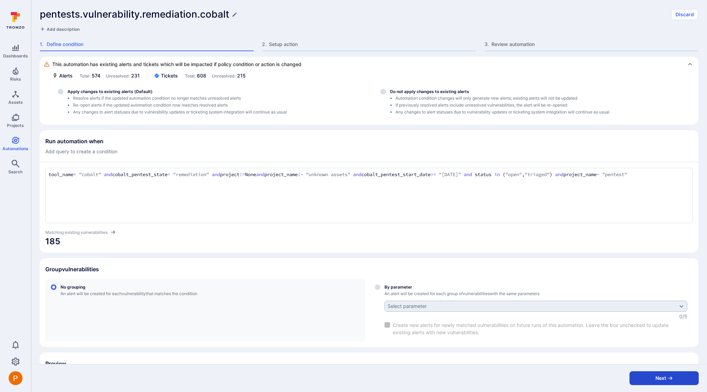
click at [676, 377] on button "Next" at bounding box center [663, 378] width 69 height 14
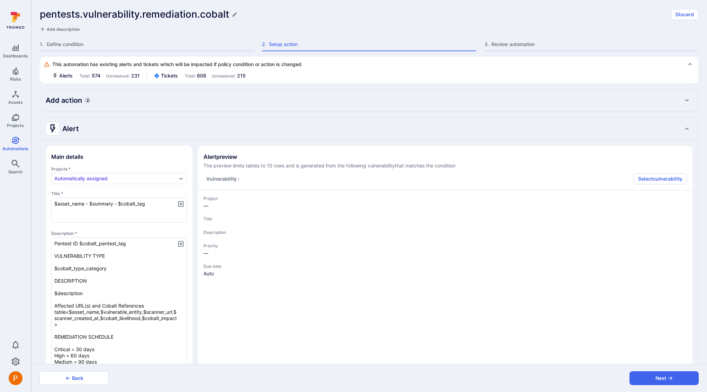
type textarea "x"
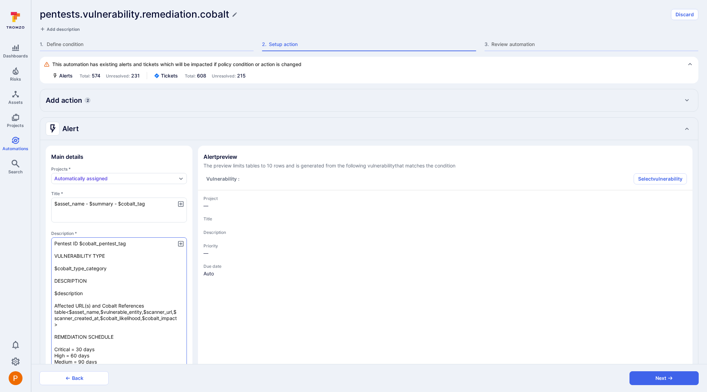
type textarea "x"
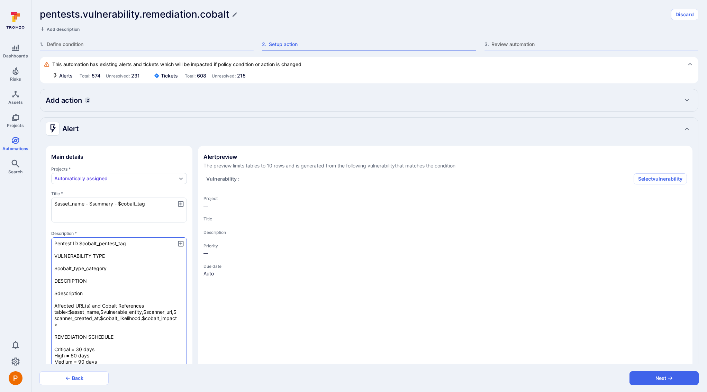
type textarea "x"
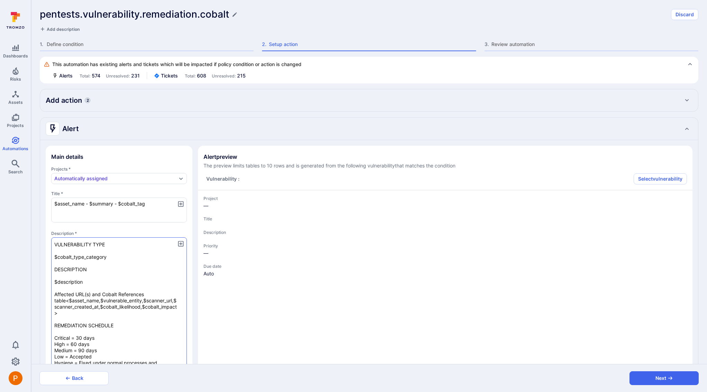
type textarea "x"
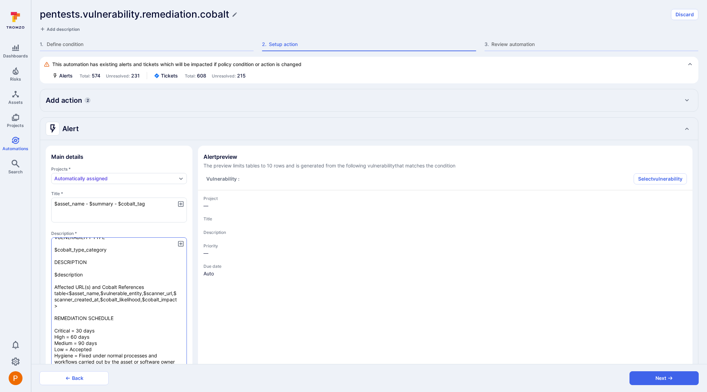
type textarea "x"
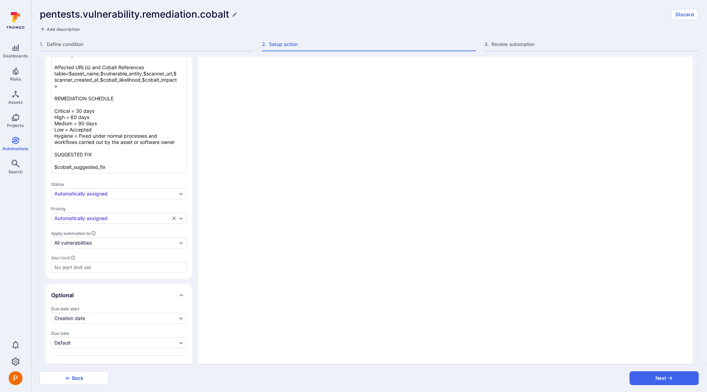
type textarea "x"
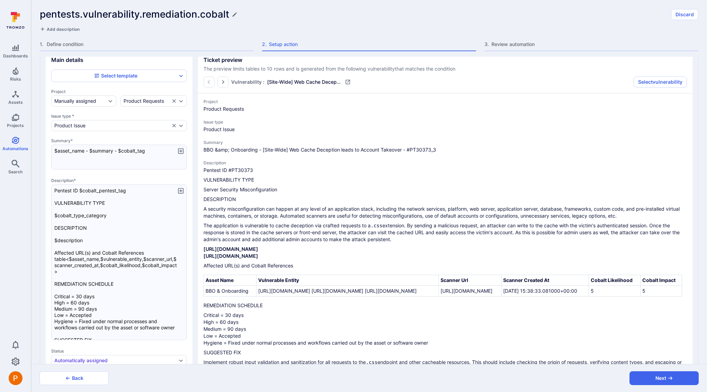
scroll to position [771, 0]
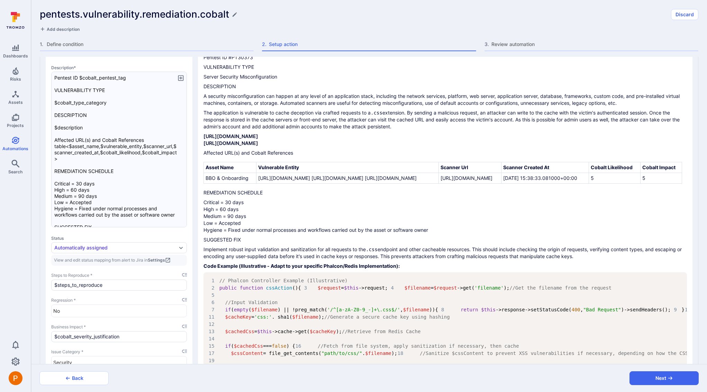
drag, startPoint x: 111, startPoint y: 286, endPoint x: 50, endPoint y: 284, distance: 60.6
click at [50, 284] on section "Main details Select template Project Manually assigned Product Requests Issue t…" at bounding box center [119, 155] width 147 height 438
click at [219, 234] on p "Critical = 30 days High = 60 days Medium = 90 days Low = Accepted Hygiene = Fix…" at bounding box center [444, 216] width 483 height 35
